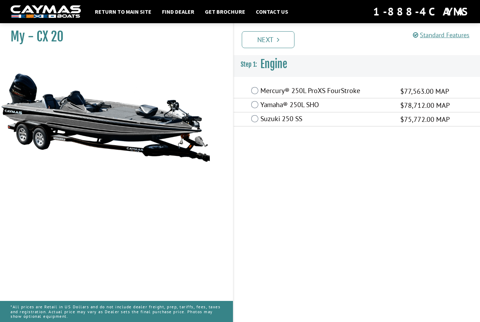
click at [258, 88] on div "Mercury® 250L ProXS FourStroke $77,563.00 MAP" at bounding box center [356, 91] width 246 height 14
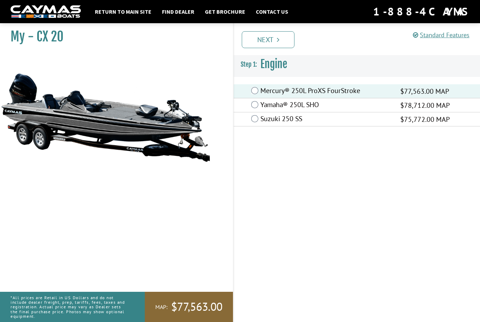
click at [284, 35] on link "Next" at bounding box center [268, 39] width 53 height 17
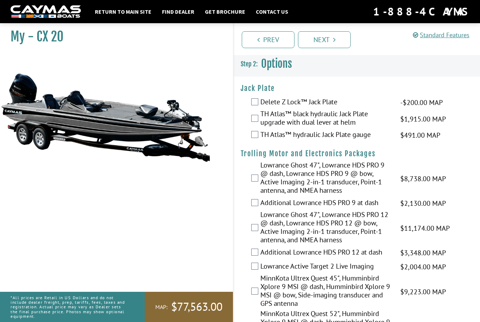
click at [261, 118] on label "TH Atlas™ black hydraulic Jack Plate upgrade with dual lever at helm" at bounding box center [325, 119] width 131 height 19
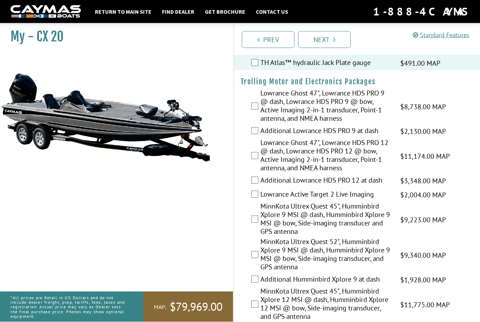
scroll to position [73, 0]
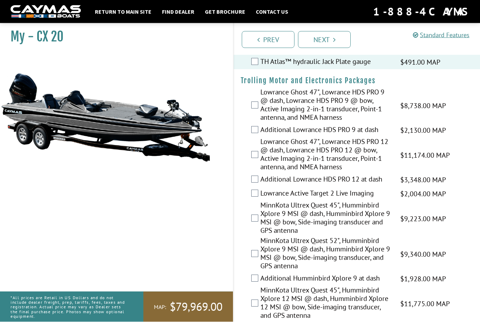
click at [262, 151] on label "Lowrance Ghost 47", Lowrance HDS PRO 12 @ dash, Lowrance HDS PRO 12 @ bow, Acti…" at bounding box center [325, 155] width 131 height 35
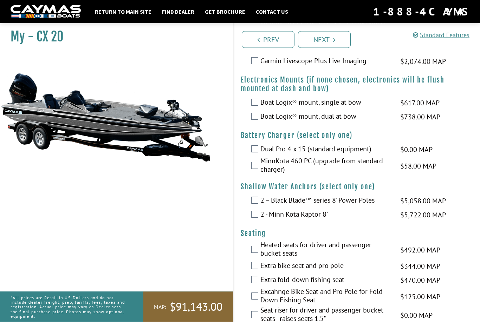
scroll to position [498, 0]
click at [368, 175] on label "MinnKota 460 PC (upgrade from standard charger)" at bounding box center [325, 165] width 131 height 19
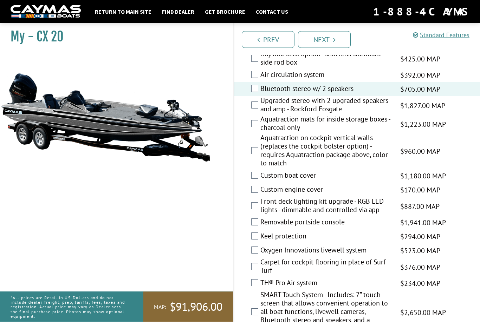
scroll to position [891, 0]
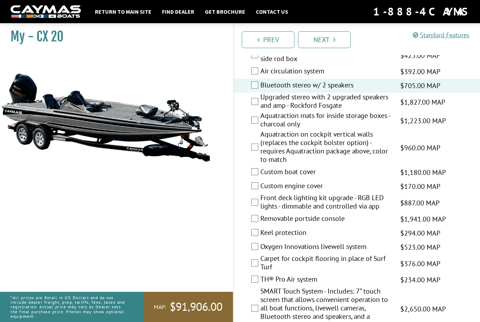
click at [261, 178] on label "Custom boat cover" at bounding box center [325, 172] width 131 height 10
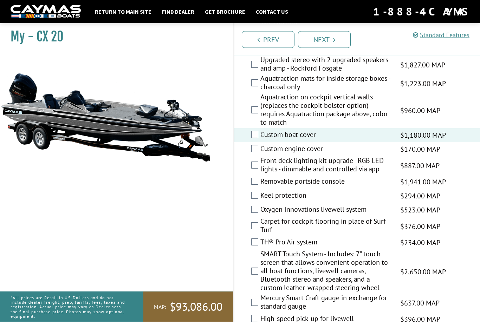
scroll to position [928, 0]
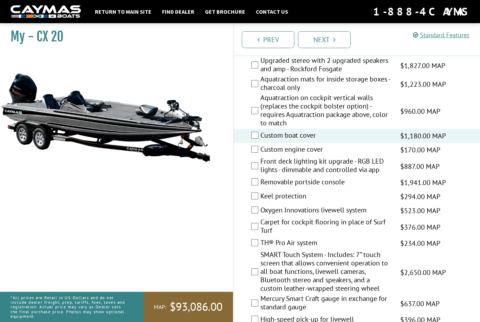
click at [261, 188] on label "Removable portside console" at bounding box center [325, 183] width 131 height 10
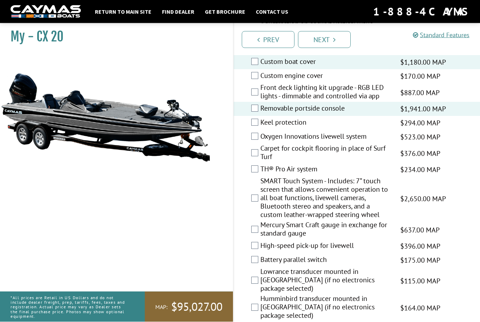
scroll to position [1002, 0]
click at [463, 176] on div "TH® Pro Air system $234.00 MAP $276.00 MSRP" at bounding box center [356, 170] width 246 height 14
click at [261, 175] on label "TH® Pro Air system" at bounding box center [325, 170] width 131 height 10
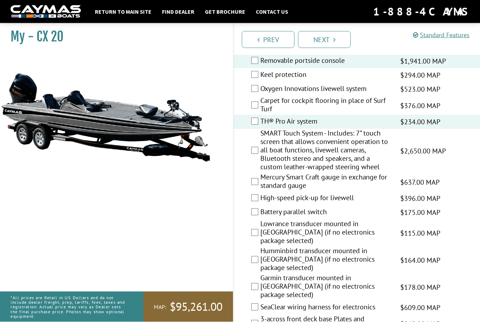
scroll to position [1050, 0]
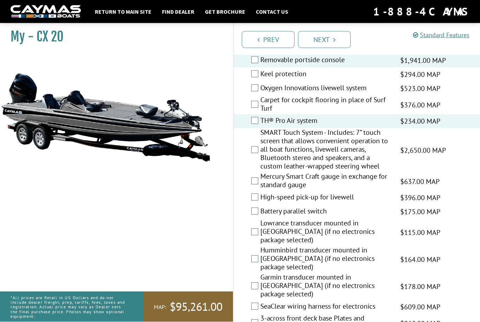
click at [263, 190] on label "Mercury Smart Craft gauge in exchange for standard gauge" at bounding box center [325, 181] width 131 height 19
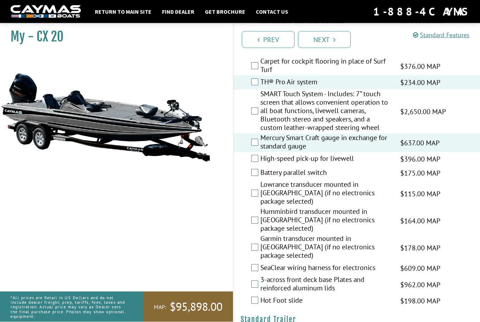
scroll to position [1090, 0]
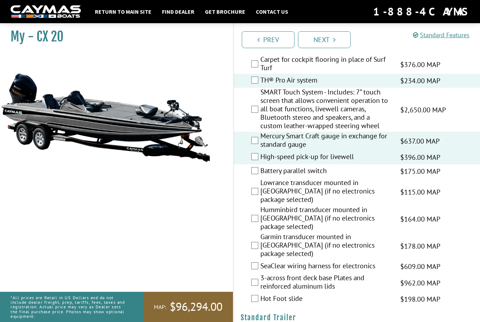
click at [446, 178] on div "Battery parallel switch $175.00 MAP $206.00 MSRP" at bounding box center [356, 171] width 246 height 14
click at [255, 177] on div "Battery parallel switch $175.00 MAP $206.00 MSRP" at bounding box center [356, 171] width 246 height 14
click at [262, 177] on label "Battery parallel switch" at bounding box center [325, 171] width 131 height 10
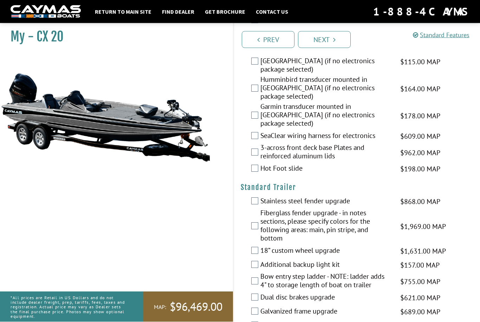
scroll to position [1221, 0]
click at [260, 164] on label "Hot Foot slide" at bounding box center [325, 169] width 131 height 10
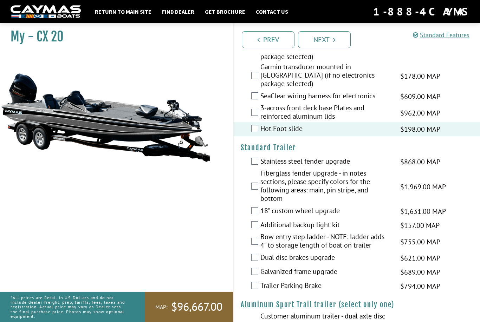
scroll to position [1265, 0]
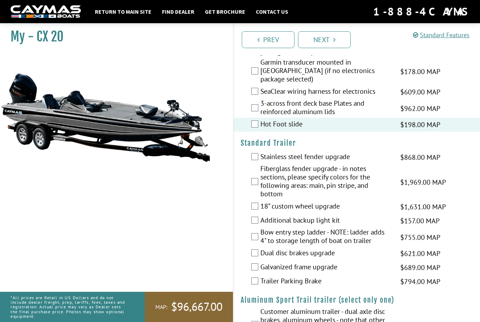
click at [260, 152] on label "Stainless steel fender upgrade" at bounding box center [325, 157] width 131 height 10
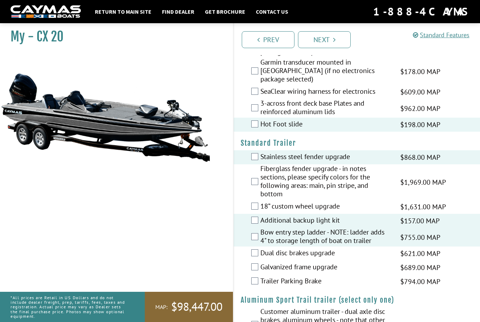
click at [261, 249] on label "Dual disc brakes upgrade" at bounding box center [325, 254] width 131 height 10
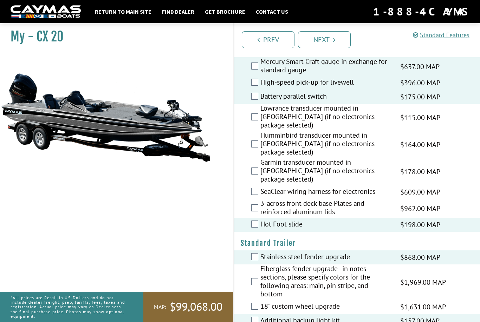
scroll to position [1158, 0]
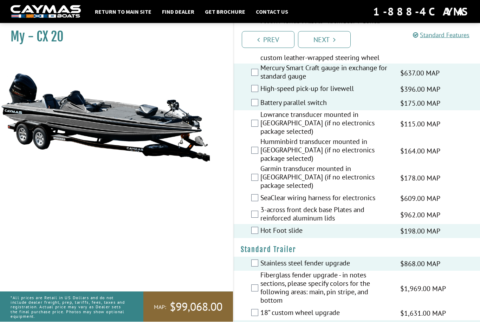
click at [330, 35] on link "Next" at bounding box center [324, 39] width 53 height 17
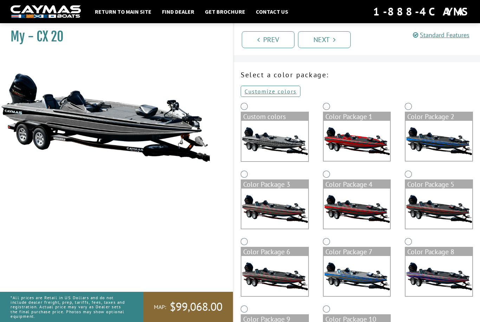
scroll to position [0, 0]
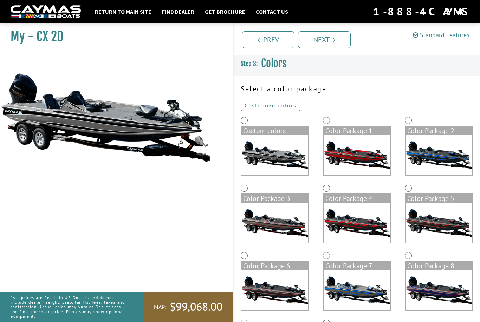
click at [282, 106] on link "Customize colors" at bounding box center [270, 105] width 60 height 11
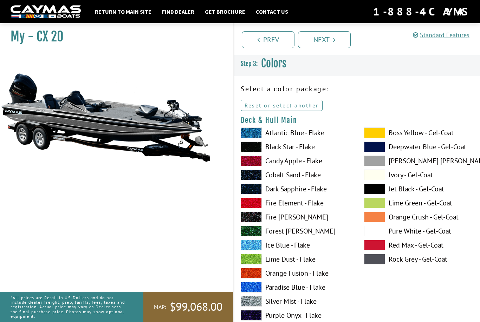
click at [376, 136] on span at bounding box center [374, 132] width 21 height 11
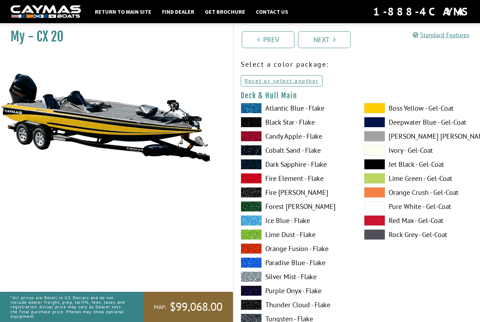
scroll to position [23, 0]
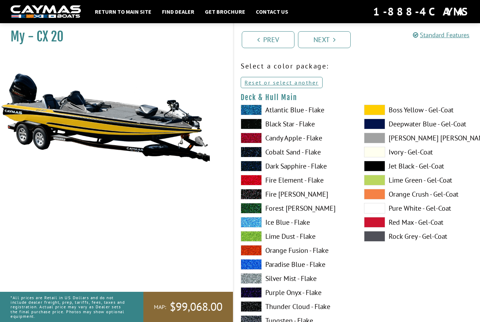
click at [416, 148] on label "Ivory - Gel-Coat" at bounding box center [418, 152] width 109 height 11
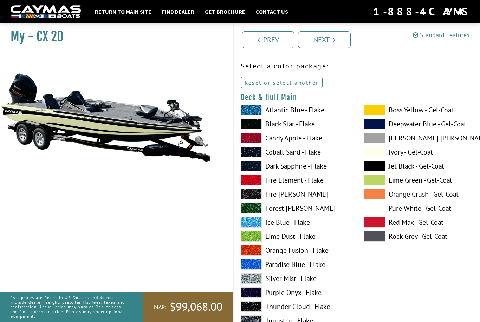
click at [428, 207] on label "Pure White - Gel-Coat" at bounding box center [418, 208] width 109 height 11
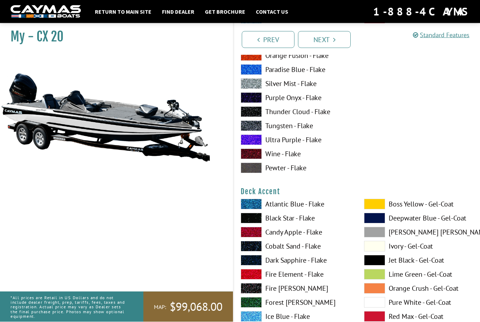
scroll to position [220, 0]
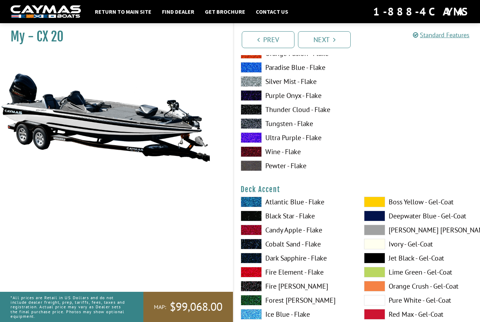
click at [321, 204] on label "Atlantic Blue - Flake" at bounding box center [294, 202] width 109 height 11
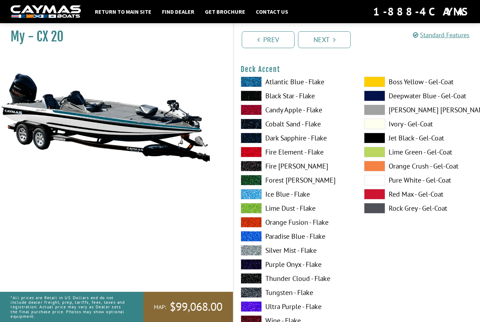
scroll to position [340, 0]
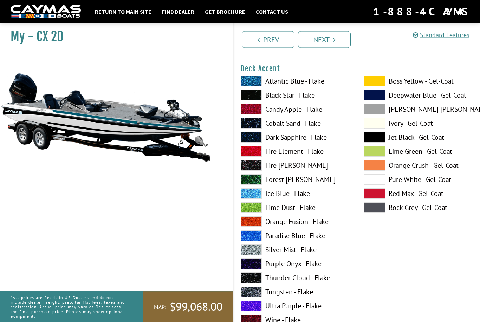
click at [320, 236] on label "Paradise Blue - Flake" at bounding box center [294, 236] width 109 height 11
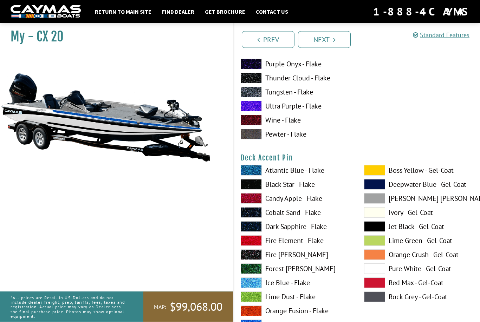
scroll to position [541, 0]
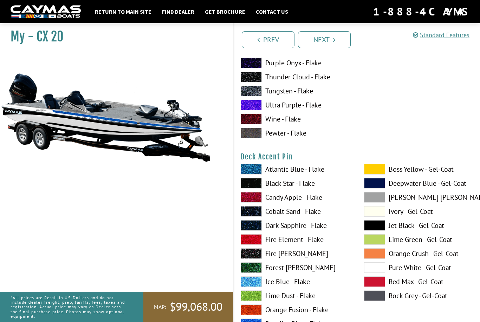
click at [317, 198] on label "Candy Apple - Flake" at bounding box center [294, 197] width 109 height 11
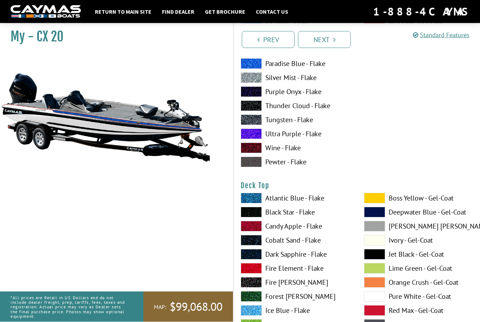
scroll to position [802, 0]
click at [378, 202] on span at bounding box center [374, 198] width 21 height 11
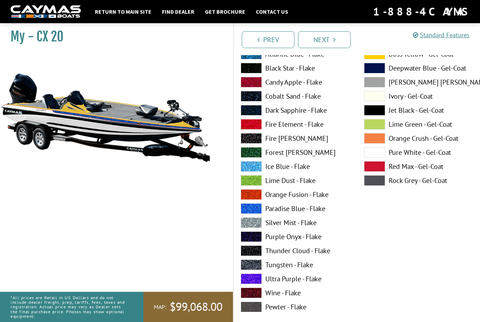
scroll to position [946, 0]
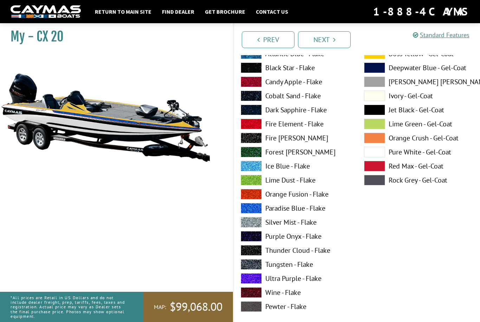
click at [309, 225] on label "Silver Mist - Flake" at bounding box center [294, 222] width 109 height 11
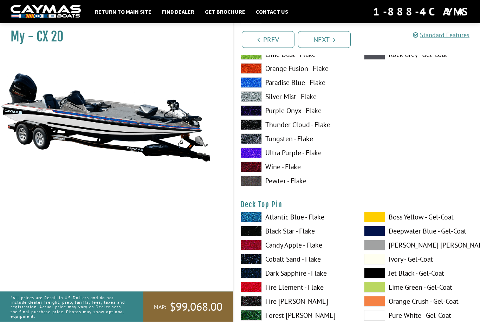
scroll to position [1072, 0]
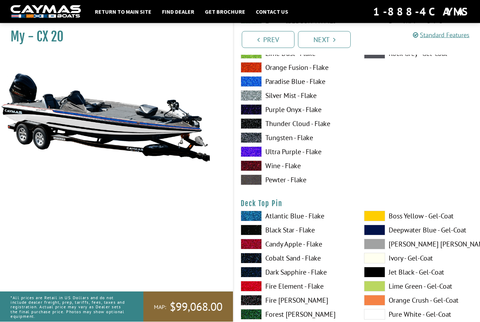
click at [383, 218] on span at bounding box center [374, 216] width 21 height 11
click at [411, 219] on label "Boss Yellow - Gel-Coat" at bounding box center [418, 216] width 109 height 11
click at [316, 248] on label "Candy Apple - Flake" at bounding box center [294, 244] width 109 height 11
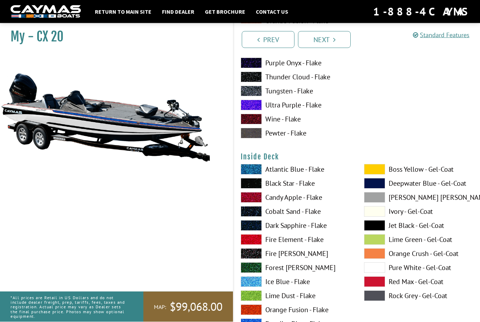
scroll to position [1413, 0]
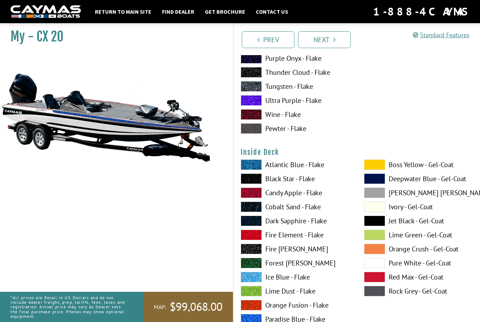
click at [418, 166] on label "Boss Yellow - Gel-Coat" at bounding box center [418, 164] width 109 height 11
click at [410, 262] on label "Pure White - Gel-Coat" at bounding box center [418, 263] width 109 height 11
click at [316, 198] on label "Candy Apple - Flake" at bounding box center [294, 192] width 109 height 11
click at [320, 265] on label "Forest [PERSON_NAME]" at bounding box center [294, 263] width 109 height 11
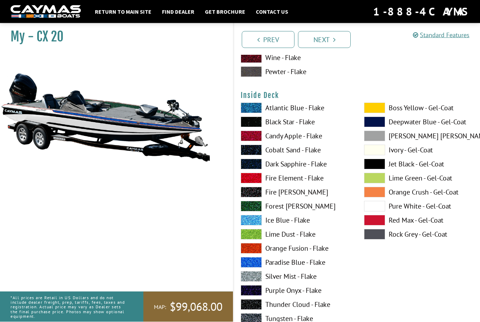
scroll to position [1470, 0]
click at [307, 237] on label "Lime Dust - Flake" at bounding box center [294, 234] width 109 height 11
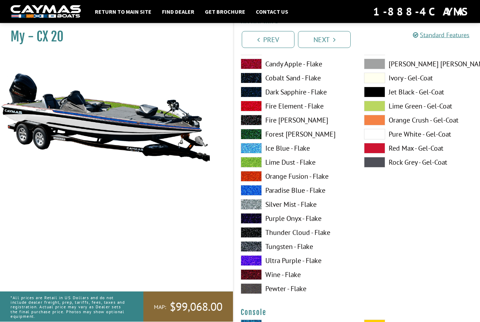
scroll to position [1541, 0]
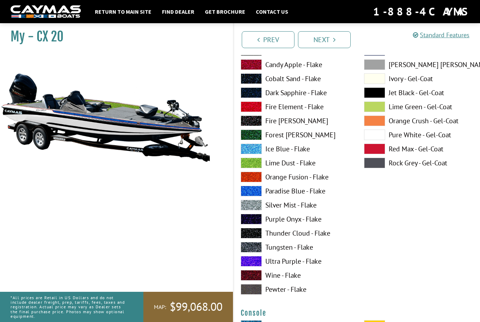
click at [315, 207] on label "Silver Mist - Flake" at bounding box center [294, 205] width 109 height 11
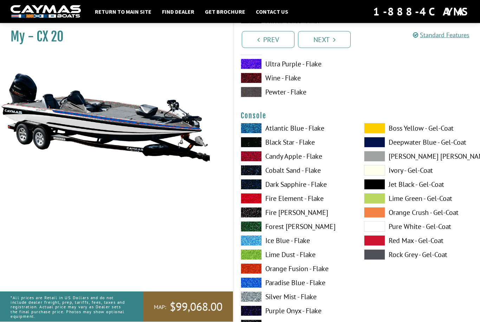
scroll to position [1738, 0]
click at [311, 286] on label "Paradise Blue - Flake" at bounding box center [294, 282] width 109 height 11
click at [313, 130] on label "Atlantic Blue - Flake" at bounding box center [294, 128] width 109 height 11
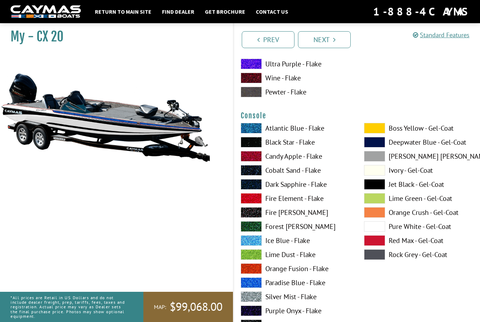
click at [255, 287] on span at bounding box center [250, 282] width 21 height 11
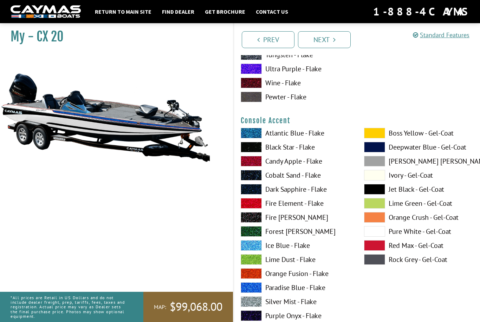
scroll to position [2034, 0]
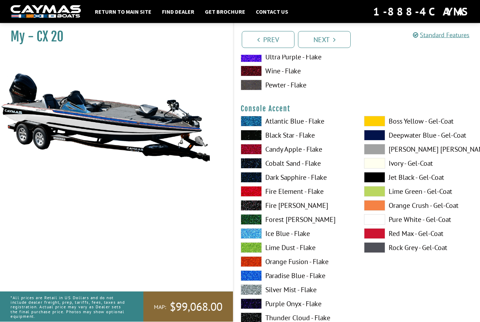
click at [410, 222] on label "Pure White - Gel-Coat" at bounding box center [418, 220] width 109 height 11
click at [312, 153] on label "Candy Apple - Flake" at bounding box center [294, 149] width 109 height 11
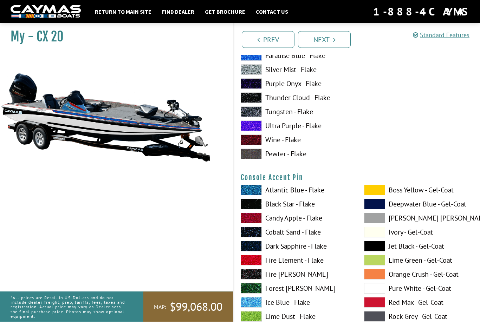
scroll to position [2254, 0]
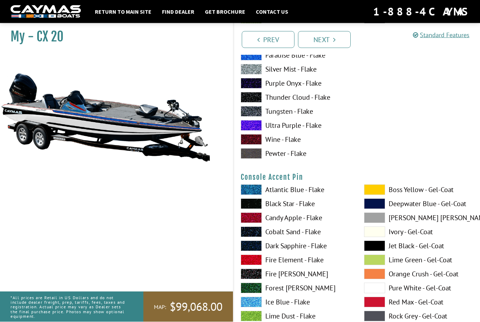
click at [407, 290] on label "Pure White - Gel-Coat" at bounding box center [418, 288] width 109 height 11
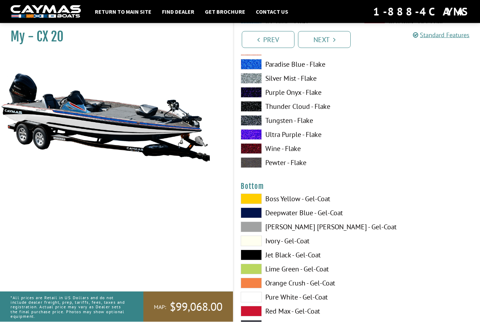
scroll to position [2535, 0]
click at [299, 244] on label "Ivory - Gel-Coat" at bounding box center [294, 241] width 109 height 11
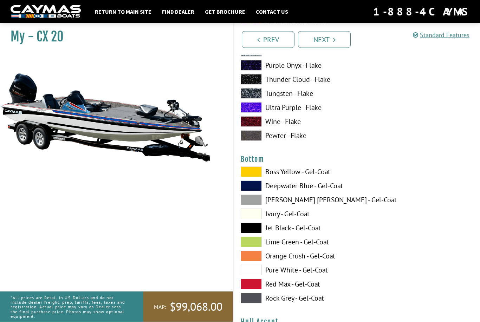
scroll to position [2562, 0]
click at [324, 261] on label "Orange Crush - Gel-Coat" at bounding box center [294, 256] width 109 height 11
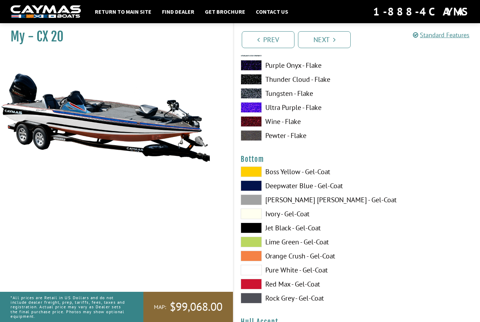
click at [315, 230] on label "Jet Black - Gel-Coat" at bounding box center [294, 228] width 109 height 11
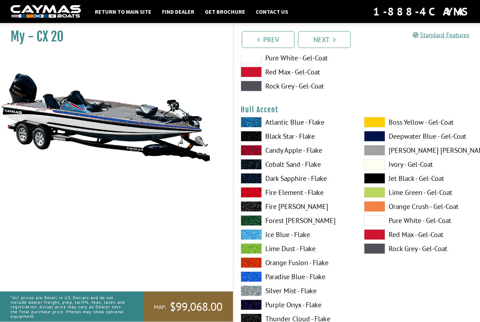
scroll to position [2772, 0]
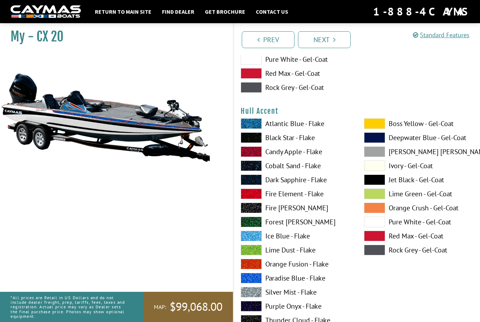
click at [304, 281] on label "Paradise Blue - Flake" at bounding box center [294, 278] width 109 height 11
click at [307, 153] on label "Candy Apple - Flake" at bounding box center [294, 151] width 109 height 11
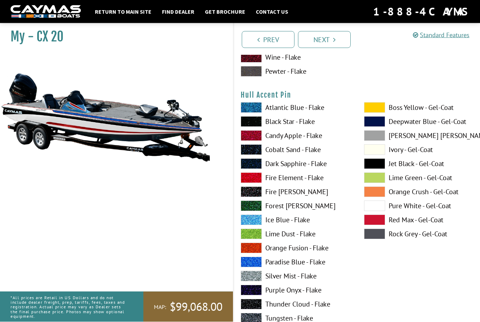
scroll to position [3077, 0]
click at [416, 208] on label "Pure White - Gel-Coat" at bounding box center [418, 205] width 109 height 11
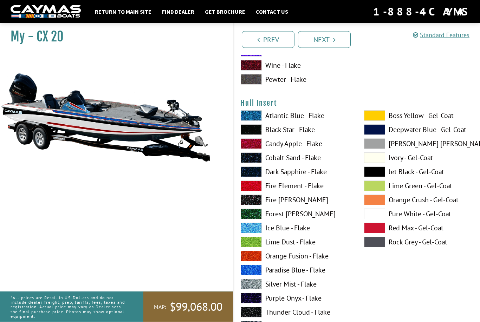
scroll to position [3359, 0]
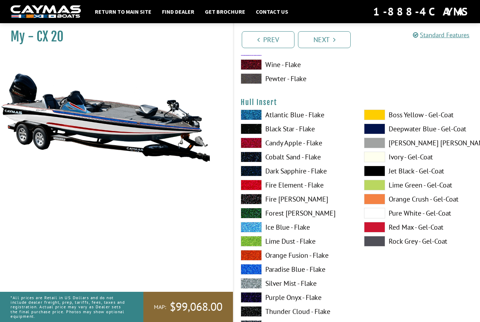
click at [308, 275] on label "Paradise Blue - Flake" at bounding box center [294, 269] width 109 height 11
click at [228, 204] on div "My - CX 20" at bounding box center [113, 181] width 240 height 322
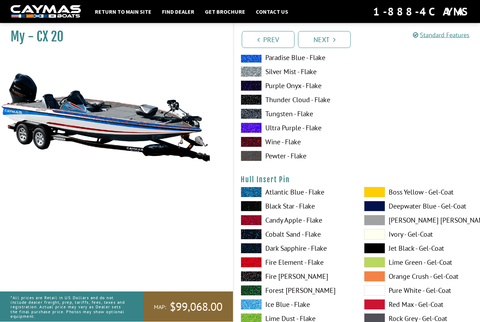
scroll to position [3571, 0]
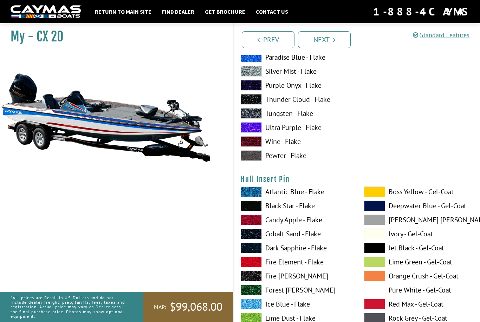
click at [314, 224] on label "Candy Apple - Flake" at bounding box center [294, 220] width 109 height 11
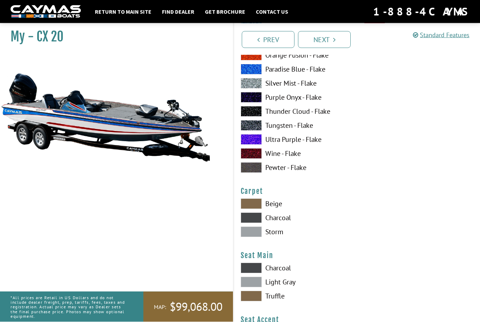
scroll to position [3848, 0]
click at [281, 223] on label "Charcoal" at bounding box center [294, 217] width 109 height 11
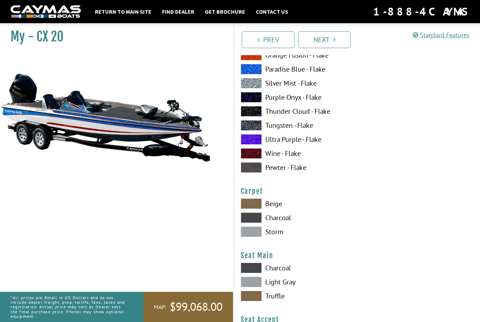
click at [271, 237] on label "Storm" at bounding box center [294, 231] width 109 height 11
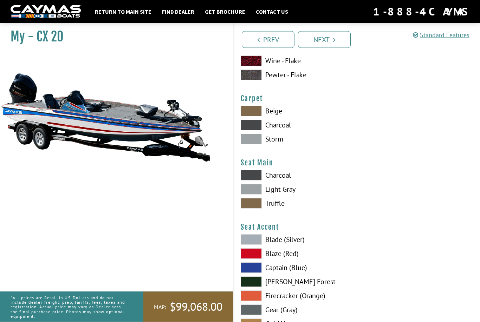
click at [281, 195] on label "Light Gray" at bounding box center [294, 189] width 109 height 11
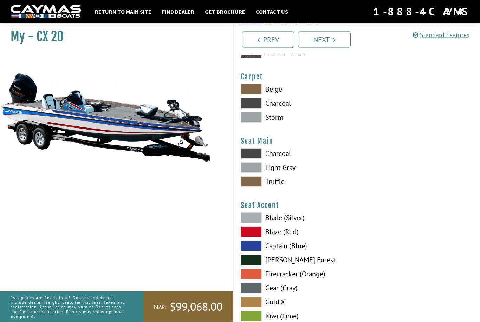
scroll to position [3966, 0]
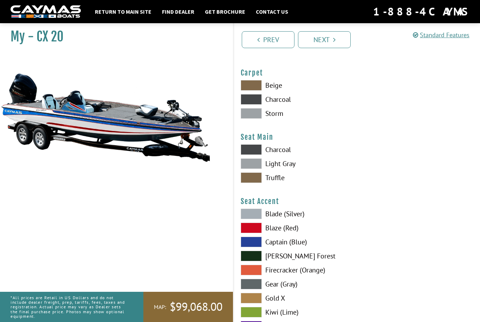
click at [291, 233] on label "Blaze (Red)" at bounding box center [294, 228] width 109 height 11
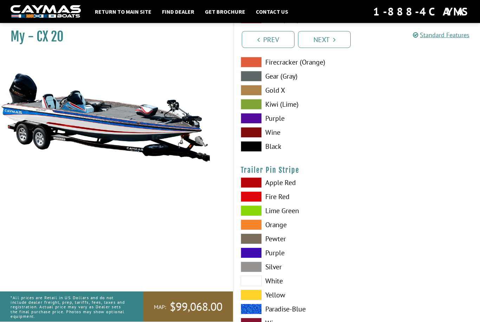
scroll to position [4186, 0]
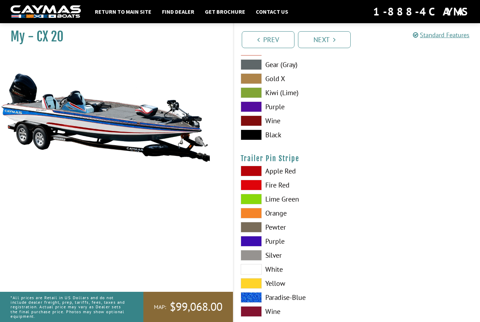
click at [293, 303] on label "Paradise-Blue" at bounding box center [294, 297] width 109 height 11
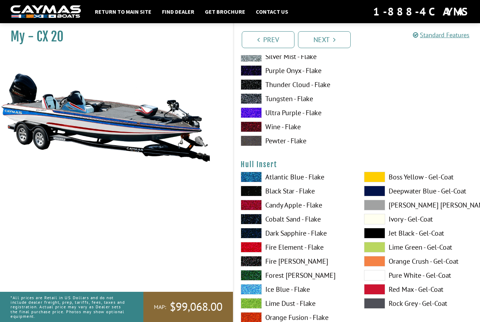
scroll to position [3296, 0]
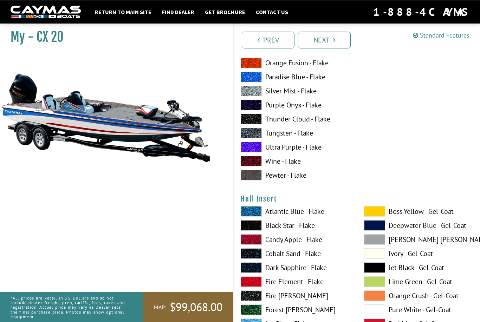
click at [377, 216] on span at bounding box center [374, 211] width 21 height 11
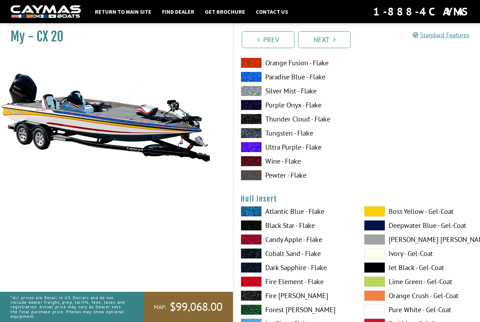
click at [374, 213] on span at bounding box center [374, 211] width 21 height 11
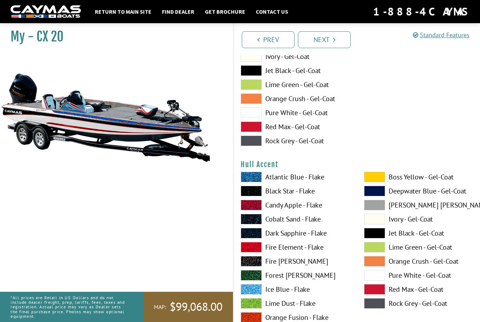
scroll to position [2721, 0]
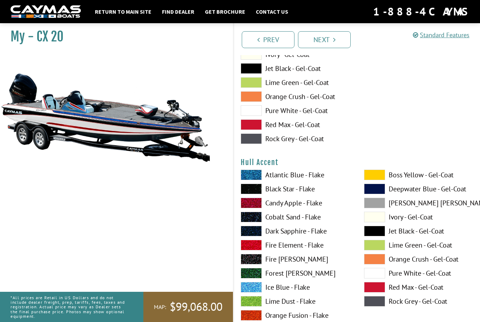
click at [404, 176] on label "Boss Yellow - Gel-Coat" at bounding box center [418, 175] width 109 height 11
click at [406, 176] on label "Boss Yellow - Gel-Coat" at bounding box center [418, 175] width 109 height 11
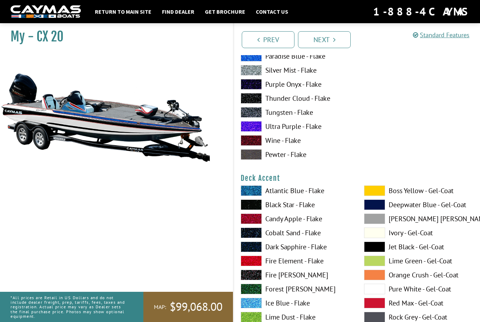
scroll to position [201, 0]
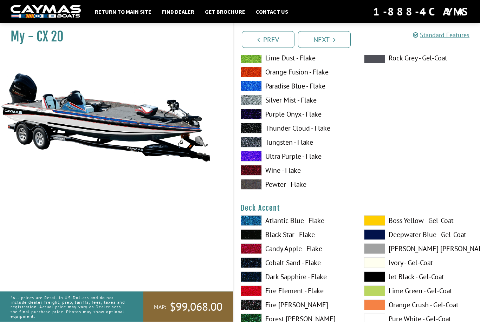
click at [382, 222] on span at bounding box center [374, 221] width 21 height 11
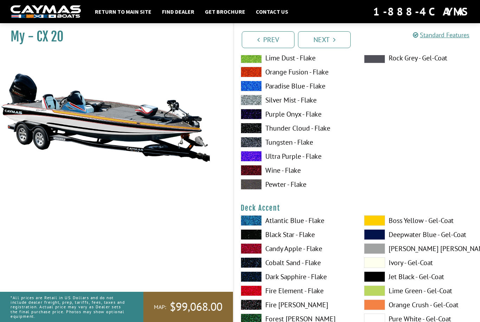
click at [381, 222] on span at bounding box center [374, 220] width 21 height 11
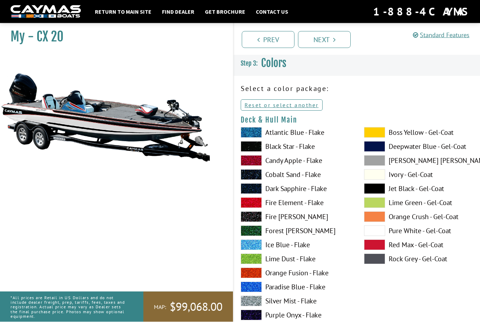
scroll to position [0, 0]
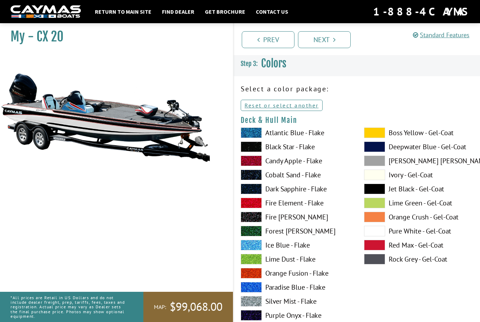
click at [419, 131] on label "Boss Yellow - Gel-Coat" at bounding box center [418, 132] width 109 height 11
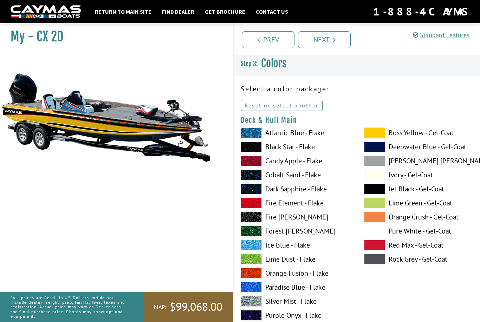
click at [335, 39] on icon "Pagination" at bounding box center [334, 39] width 2 height 7
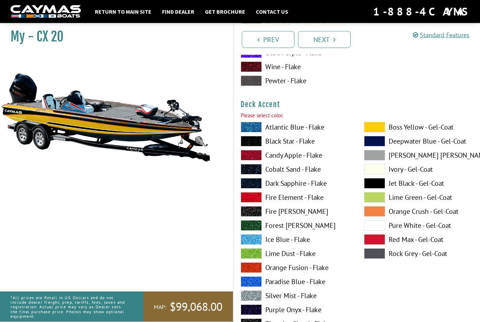
scroll to position [348, 0]
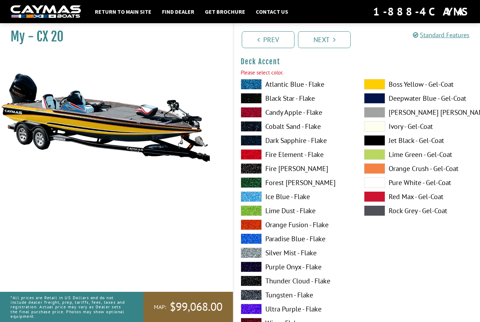
click at [324, 38] on link "Next" at bounding box center [324, 39] width 53 height 17
click at [331, 36] on link "Next" at bounding box center [324, 39] width 53 height 17
click at [330, 40] on link "Next" at bounding box center [324, 39] width 53 height 17
click at [324, 38] on link "Next" at bounding box center [324, 39] width 53 height 17
click at [325, 42] on link "Next" at bounding box center [324, 39] width 53 height 17
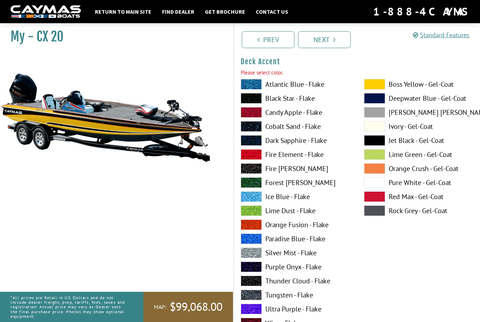
click at [422, 185] on label "Pure White - Gel-Coat" at bounding box center [418, 182] width 109 height 11
click at [290, 103] on label "Black Star - Flake" at bounding box center [294, 98] width 109 height 11
click at [361, 268] on div "Boss Yellow - Gel-Coat Deepwater Blue - Gel-Coat Dove Gray - Gel-Coat Ivory - G…" at bounding box center [418, 212] width 123 height 267
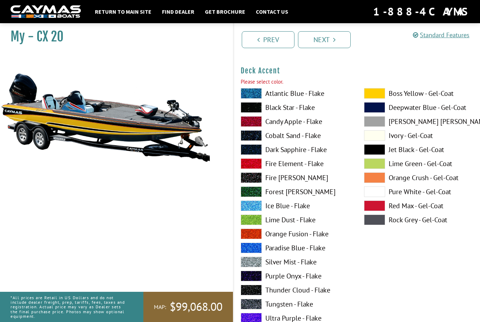
scroll to position [338, 0]
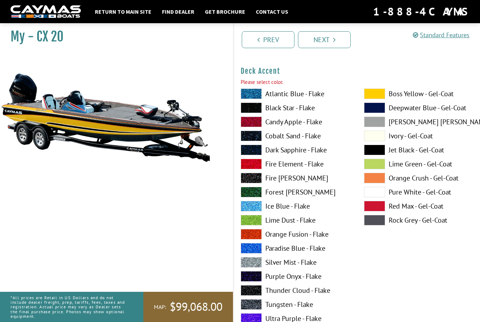
click at [407, 151] on label "Jet Black - Gel-Coat" at bounding box center [418, 150] width 109 height 11
click at [329, 43] on link "Next" at bounding box center [324, 39] width 53 height 17
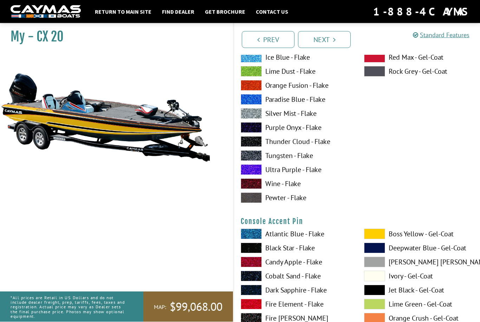
scroll to position [2825, 0]
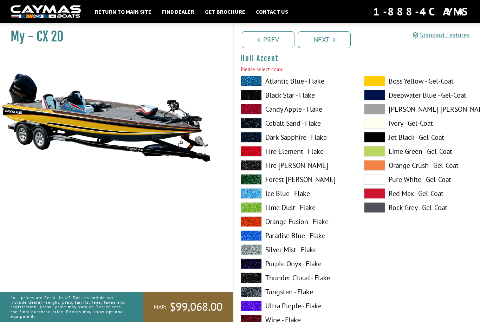
click at [374, 85] on span at bounding box center [374, 81] width 21 height 11
click at [411, 141] on label "Jet Black - Gel-Coat" at bounding box center [418, 137] width 109 height 11
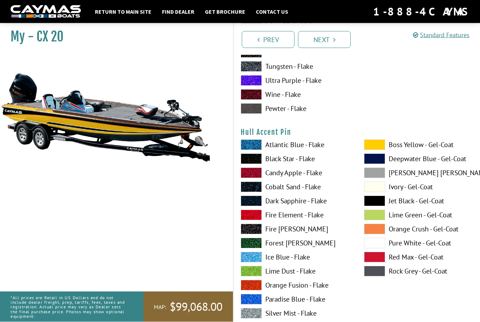
scroll to position [3052, 0]
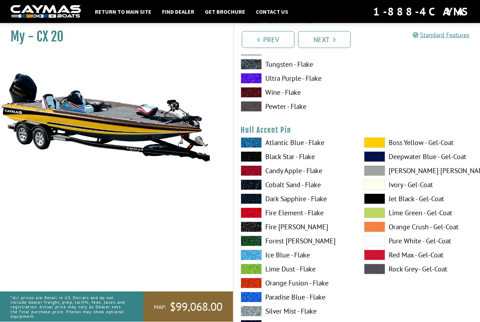
click at [408, 242] on label "Pure White - Gel-Coat" at bounding box center [418, 241] width 109 height 11
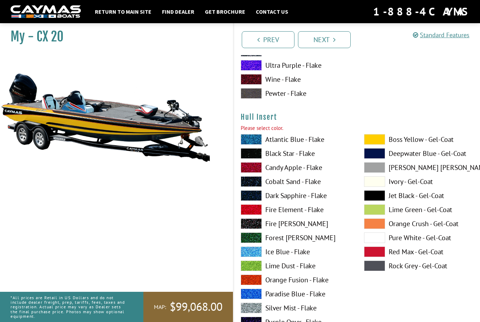
scroll to position [3355, 0]
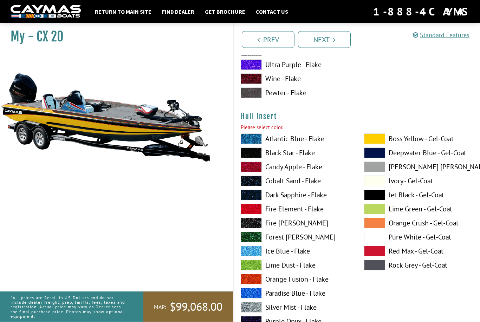
click at [380, 229] on span at bounding box center [374, 223] width 21 height 11
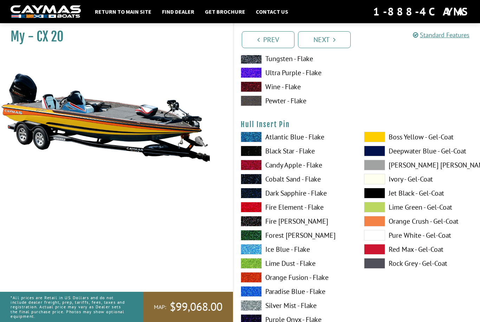
scroll to position [3655, 0]
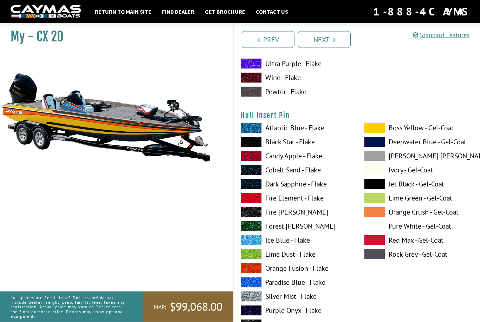
click at [408, 232] on label "Pure White - Gel-Coat" at bounding box center [418, 226] width 109 height 11
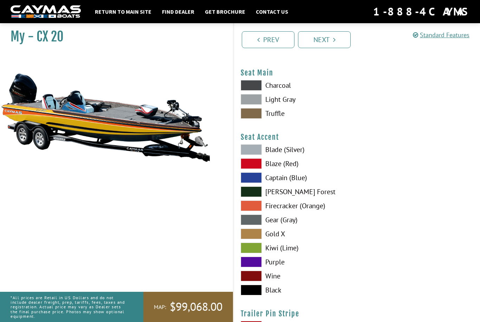
scroll to position [4045, 0]
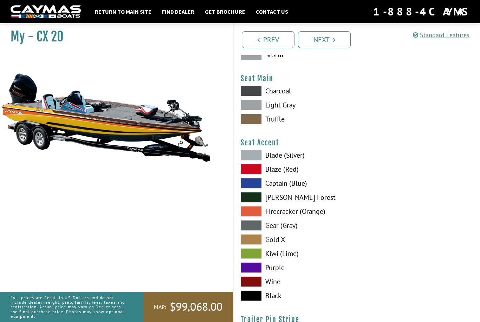
click at [275, 299] on label "Black" at bounding box center [294, 295] width 109 height 11
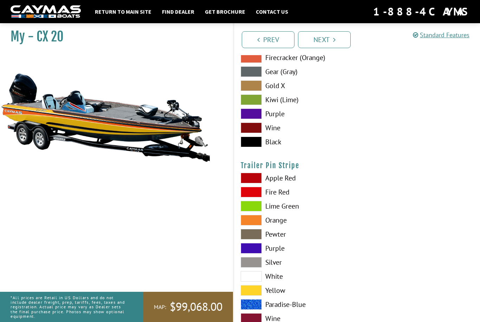
scroll to position [4201, 0]
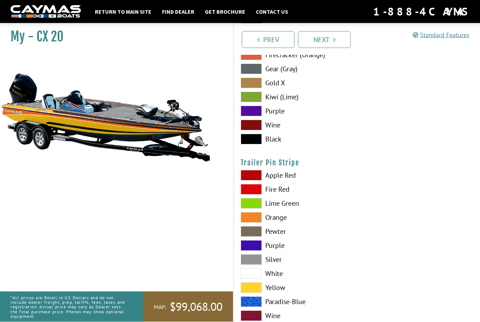
click at [277, 293] on label "Yellow" at bounding box center [294, 288] width 109 height 11
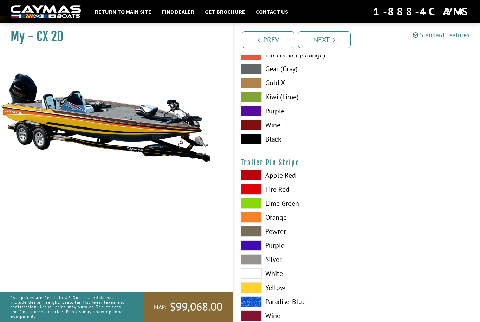
scroll to position [4205, 0]
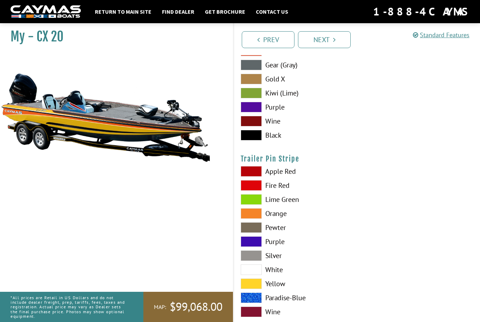
click at [328, 41] on link "Next" at bounding box center [324, 39] width 53 height 17
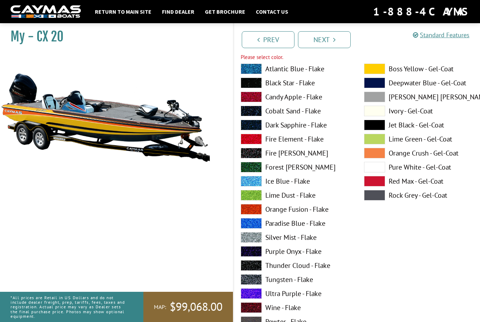
scroll to position [3114, 0]
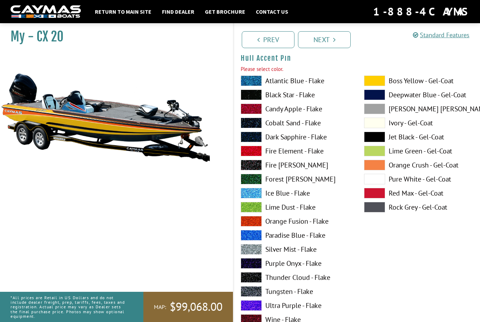
click at [327, 41] on link "Next" at bounding box center [324, 39] width 53 height 17
click at [405, 184] on label "Pure White - Gel-Coat" at bounding box center [418, 179] width 109 height 11
click at [322, 41] on link "Next" at bounding box center [324, 39] width 53 height 17
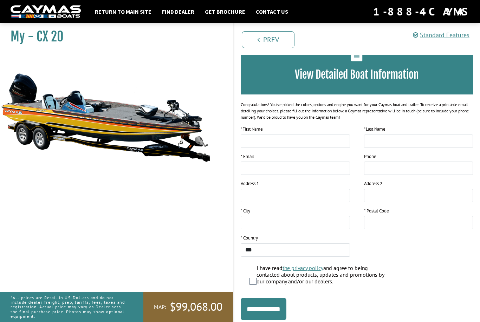
scroll to position [0, 0]
